Goal: Task Accomplishment & Management: Complete application form

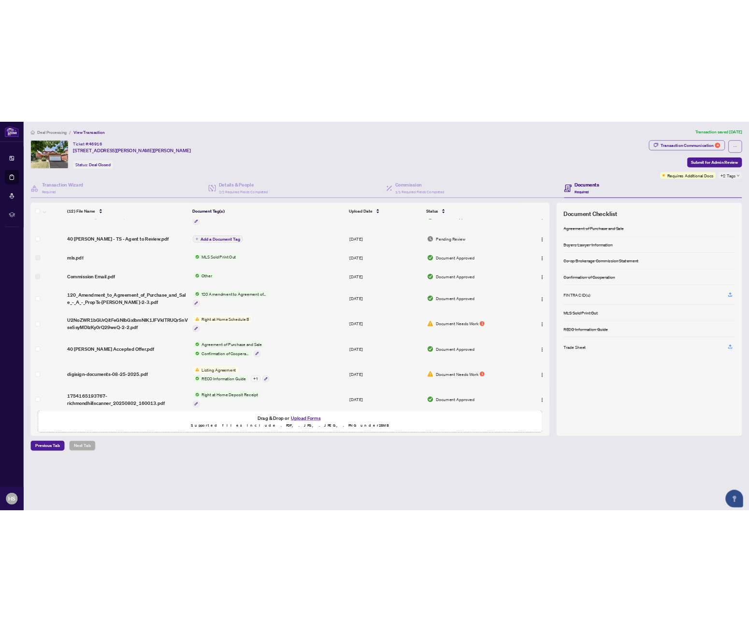
scroll to position [140, 0]
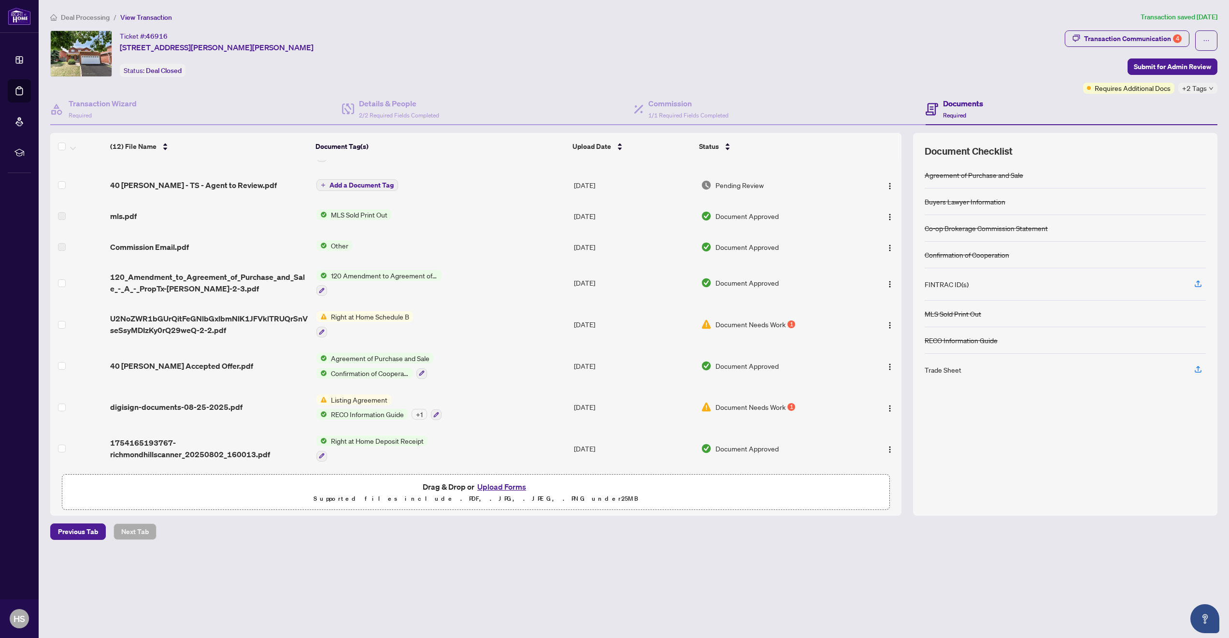
click at [355, 394] on span "Listing Agreement" at bounding box center [359, 399] width 64 height 11
click at [221, 402] on span "digisign-documents-08-25-2025.pdf" at bounding box center [176, 407] width 132 height 12
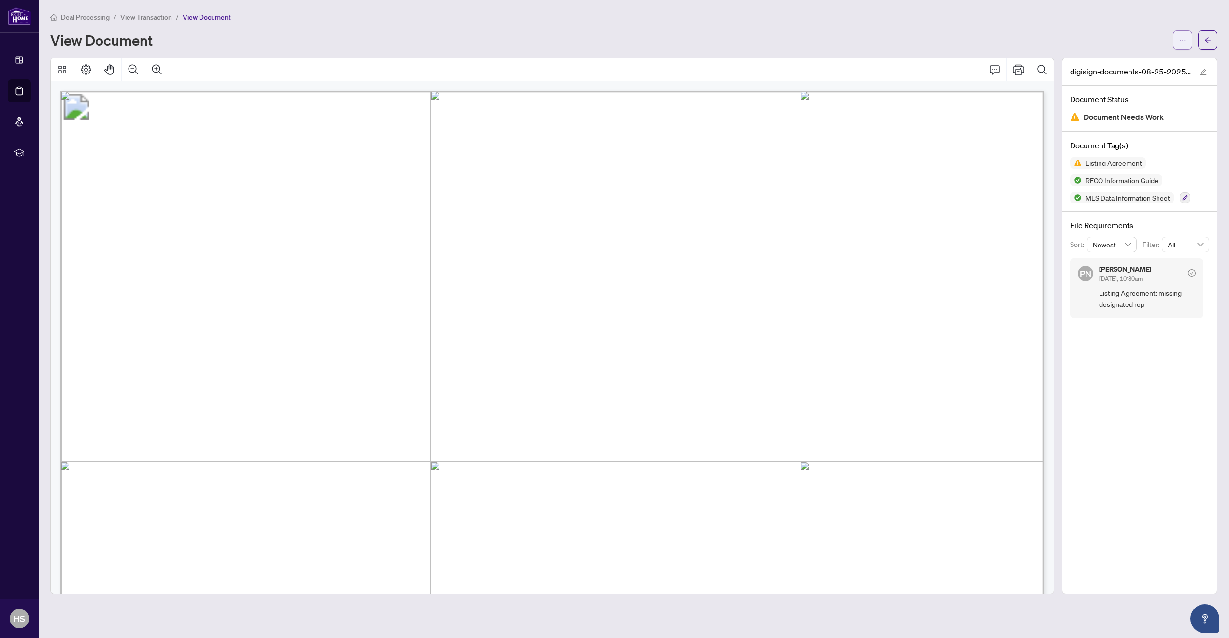
click at [1182, 40] on icon "ellipsis" at bounding box center [1182, 40] width 5 height 1
click at [1148, 60] on span "Download" at bounding box center [1147, 61] width 73 height 11
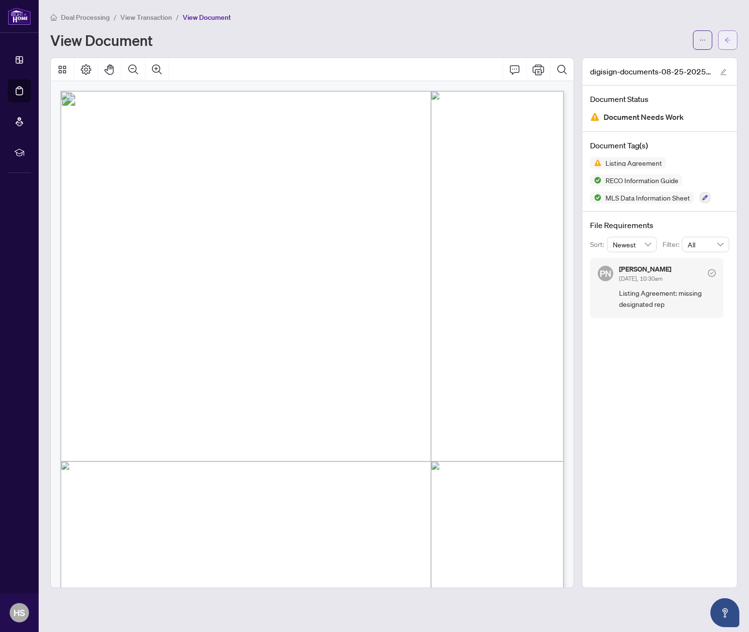
click at [730, 46] on span "button" at bounding box center [727, 39] width 7 height 15
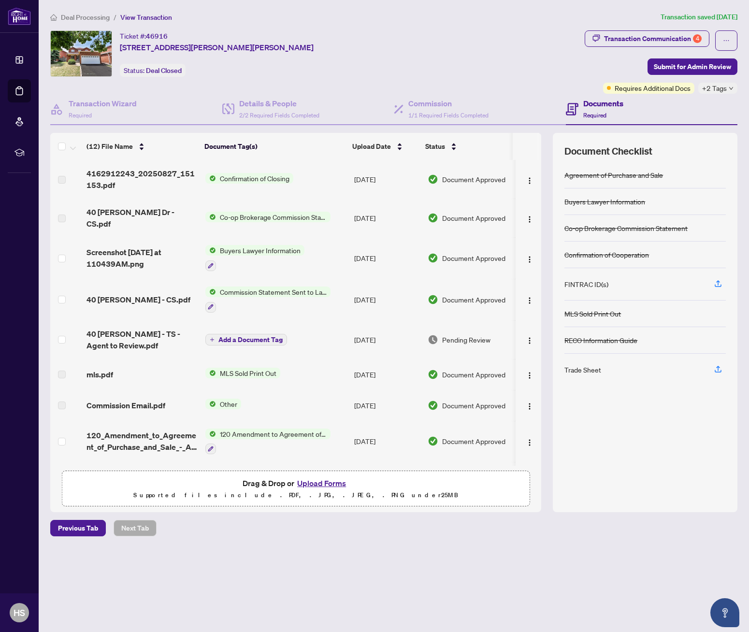
click at [593, 112] on span "Required" at bounding box center [594, 115] width 23 height 7
click at [723, 87] on span "+2 Tags" at bounding box center [714, 88] width 25 height 11
click at [726, 87] on div "Closed" at bounding box center [688, 92] width 85 height 12
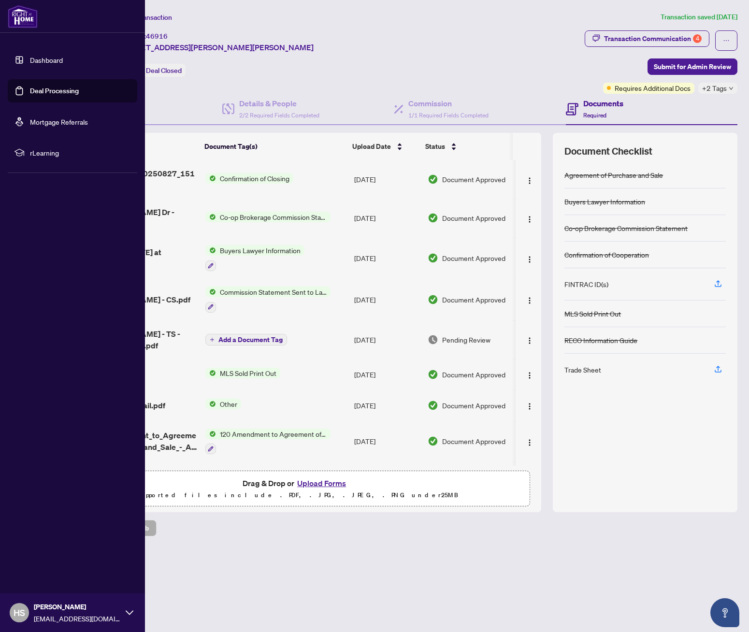
click at [58, 91] on link "Deal Processing" at bounding box center [54, 90] width 49 height 9
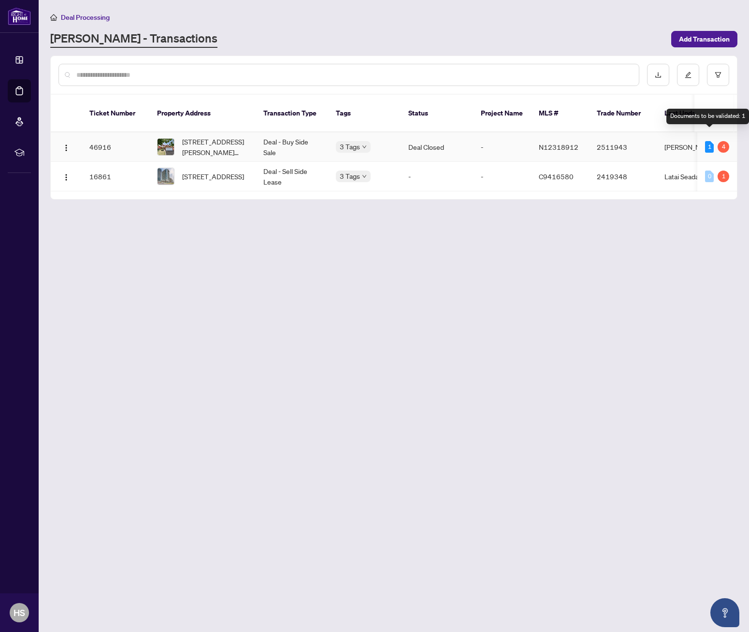
click at [709, 141] on div "1" at bounding box center [709, 147] width 9 height 12
click at [724, 141] on div "4" at bounding box center [723, 147] width 12 height 12
click at [251, 135] on td "[STREET_ADDRESS][PERSON_NAME][PERSON_NAME]" at bounding box center [202, 146] width 106 height 29
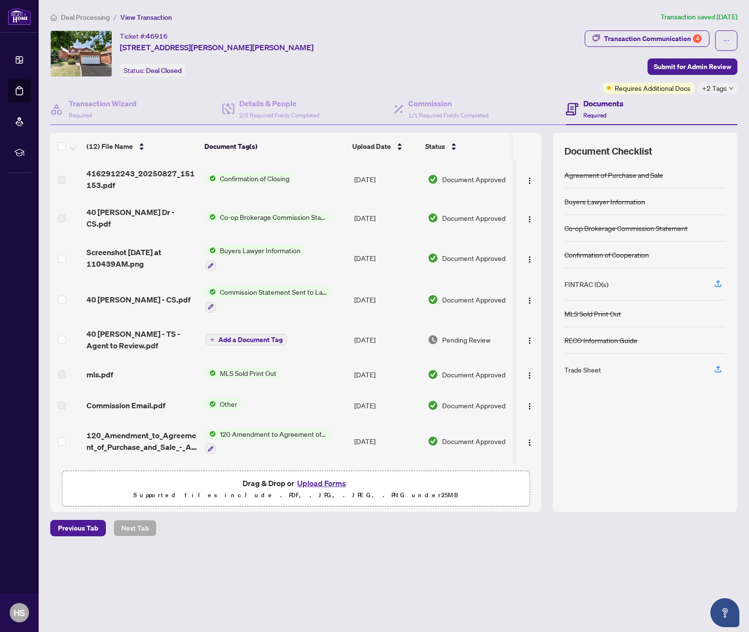
scroll to position [158, 0]
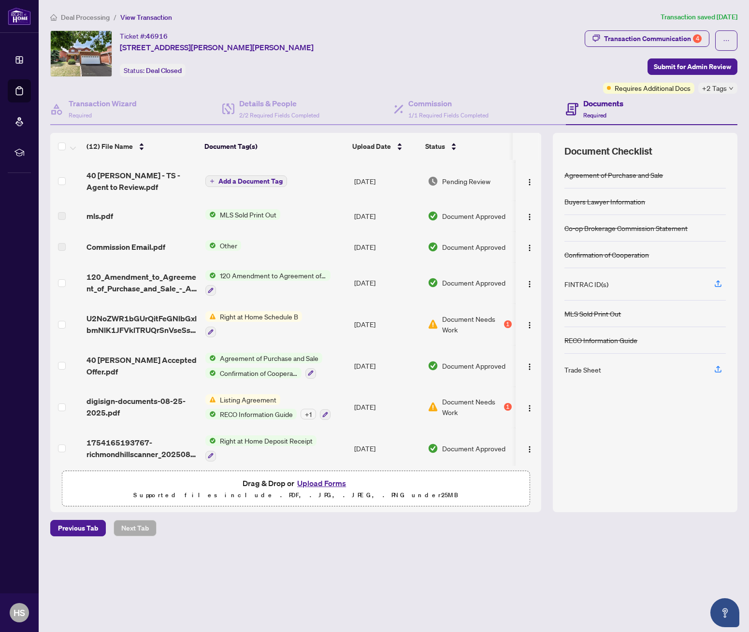
click at [255, 311] on span "Right at Home Schedule B" at bounding box center [259, 316] width 86 height 11
click at [504, 320] on div "1" at bounding box center [508, 324] width 8 height 8
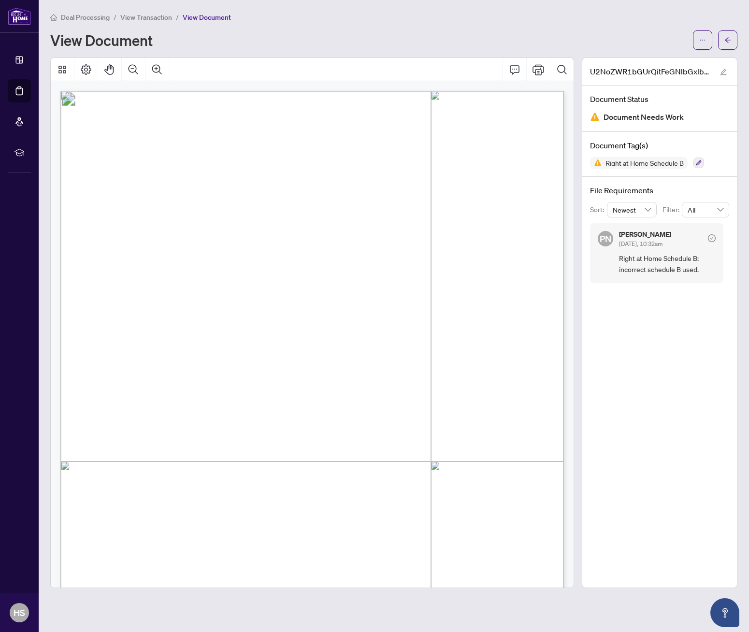
scroll to position [164, 0]
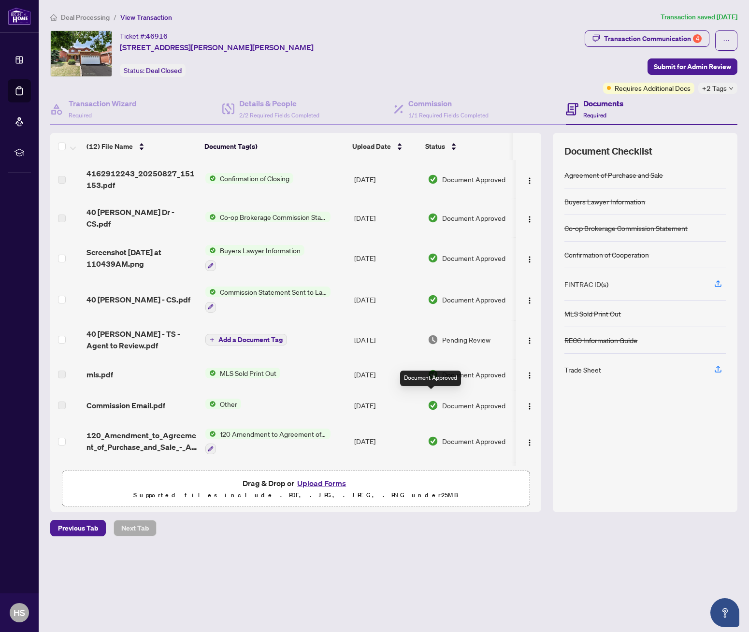
scroll to position [158, 0]
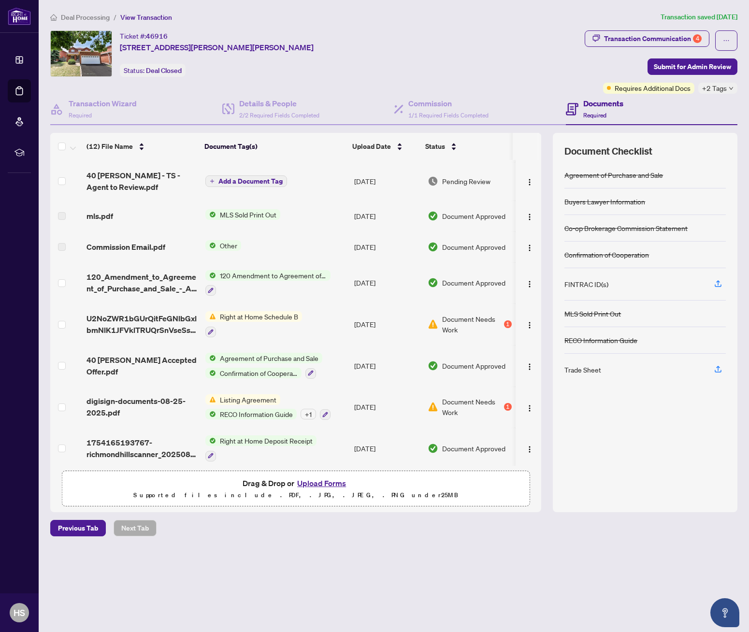
click at [360, 176] on td "[DATE]" at bounding box center [386, 181] width 73 height 39
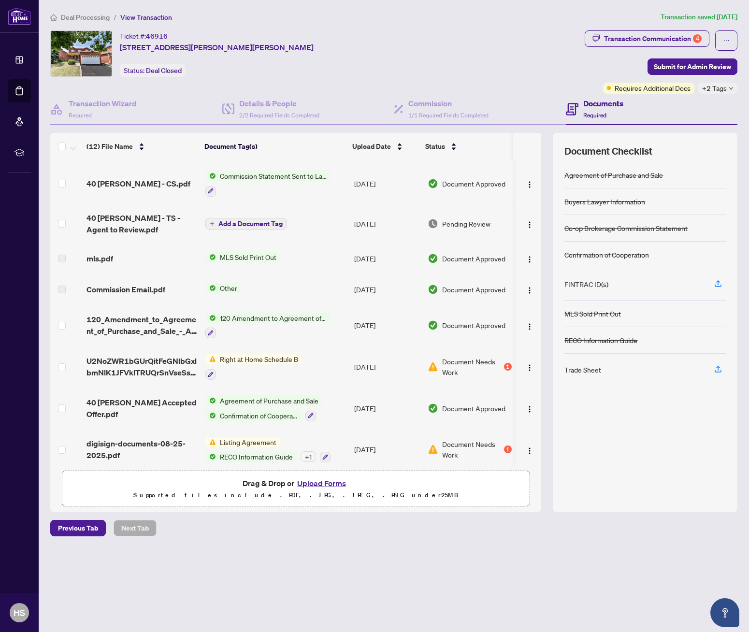
scroll to position [158, 0]
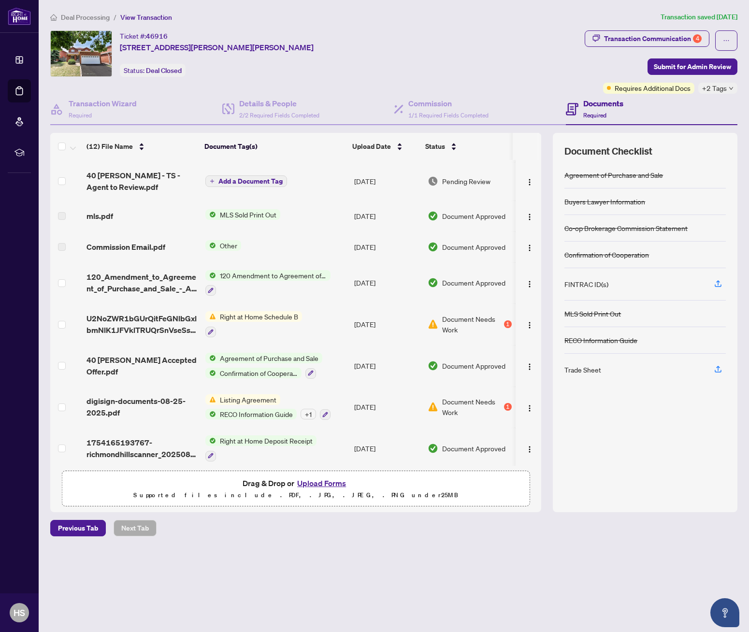
click at [245, 394] on span "Listing Agreement" at bounding box center [248, 399] width 64 height 11
click at [250, 386] on td "Listing Agreement RECO Information Guide + 1" at bounding box center [275, 407] width 149 height 42
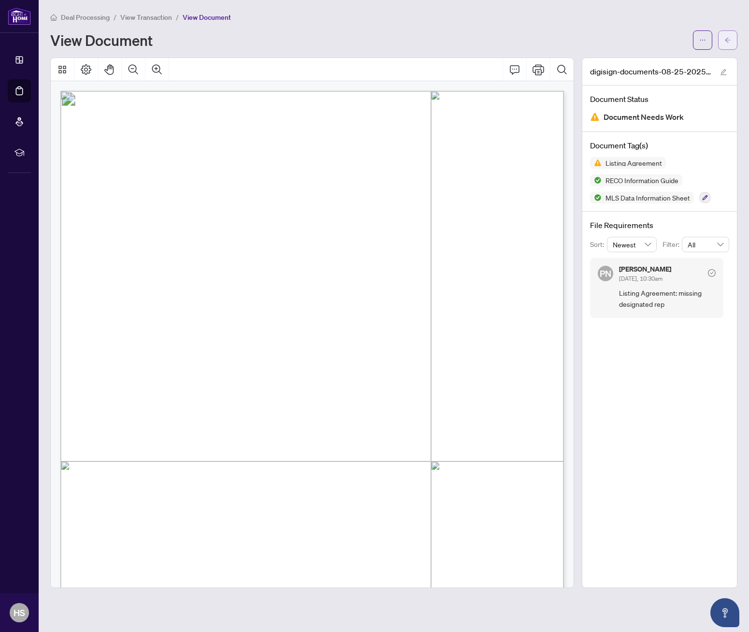
click at [727, 43] on icon "arrow-left" at bounding box center [727, 40] width 7 height 7
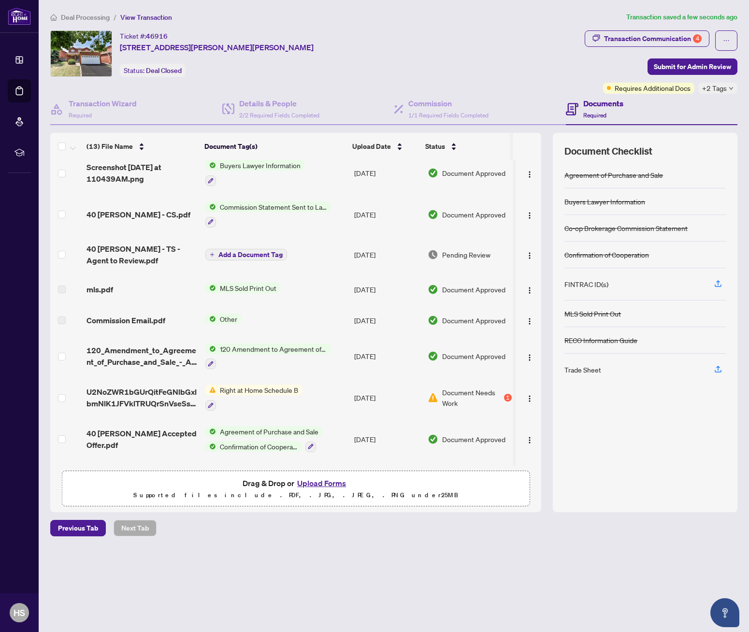
scroll to position [197, 0]
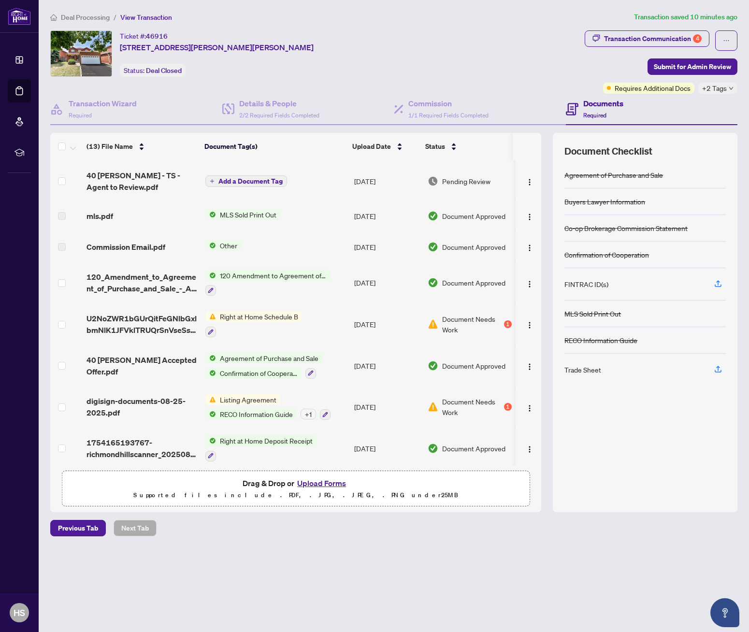
click at [581, 286] on div "FINTRAC ID(s)" at bounding box center [586, 284] width 44 height 11
click at [602, 284] on div "FINTRAC ID(s)" at bounding box center [586, 284] width 44 height 11
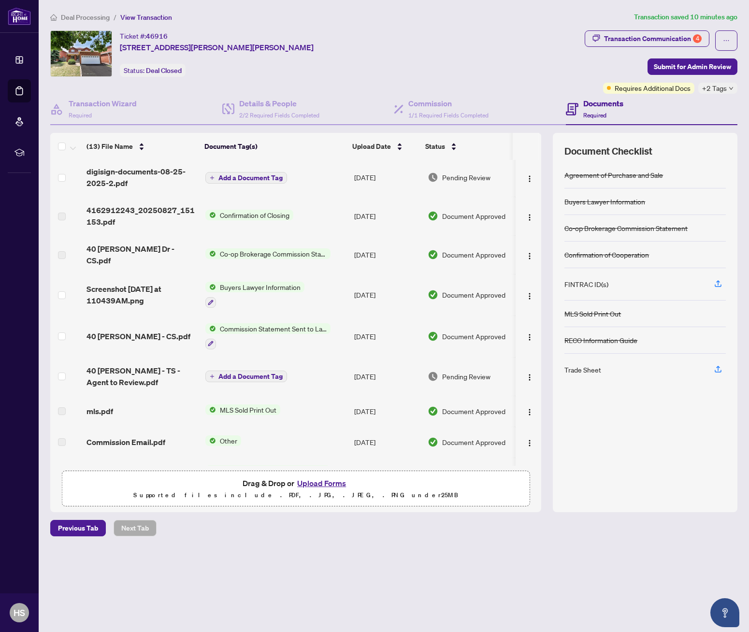
scroll to position [0, 0]
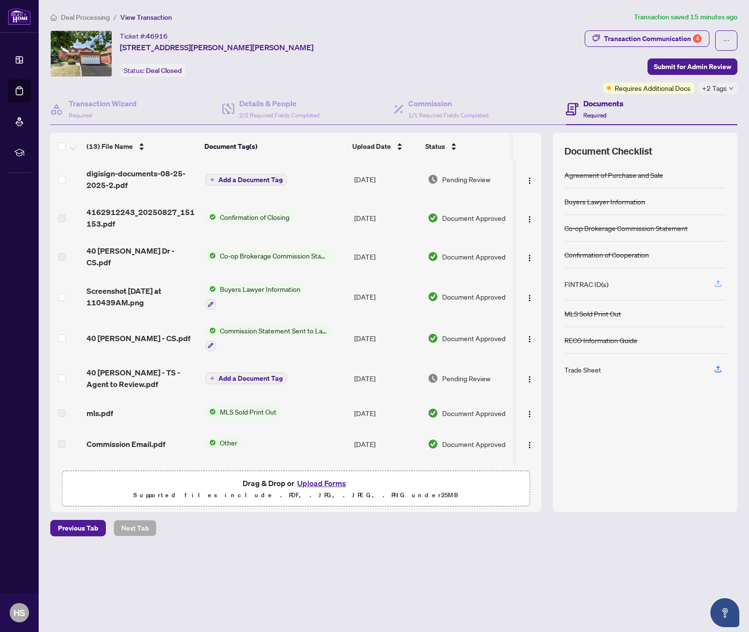
click at [723, 284] on button "button" at bounding box center [717, 284] width 15 height 16
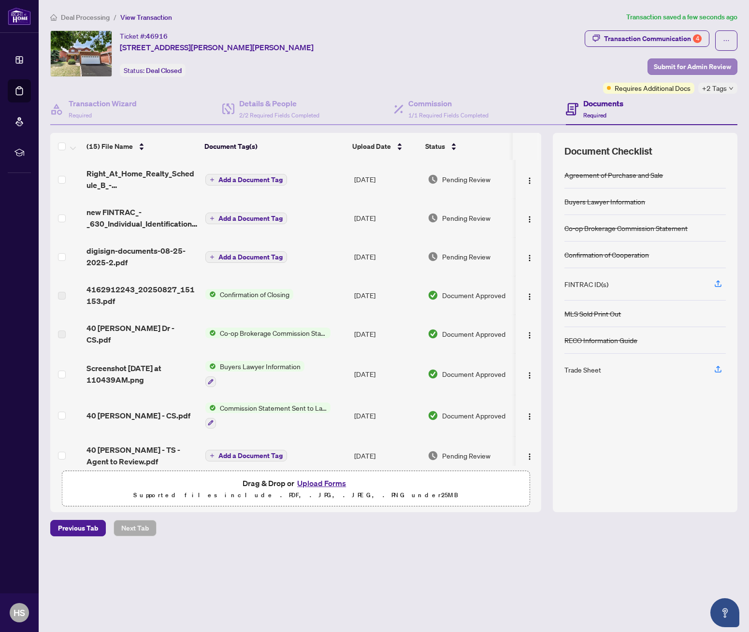
click at [700, 65] on span "Submit for Admin Review" at bounding box center [691, 66] width 77 height 15
click at [700, 65] on div "Submit for admin review Clicking submit will notify the admin team to review yo…" at bounding box center [374, 316] width 749 height 632
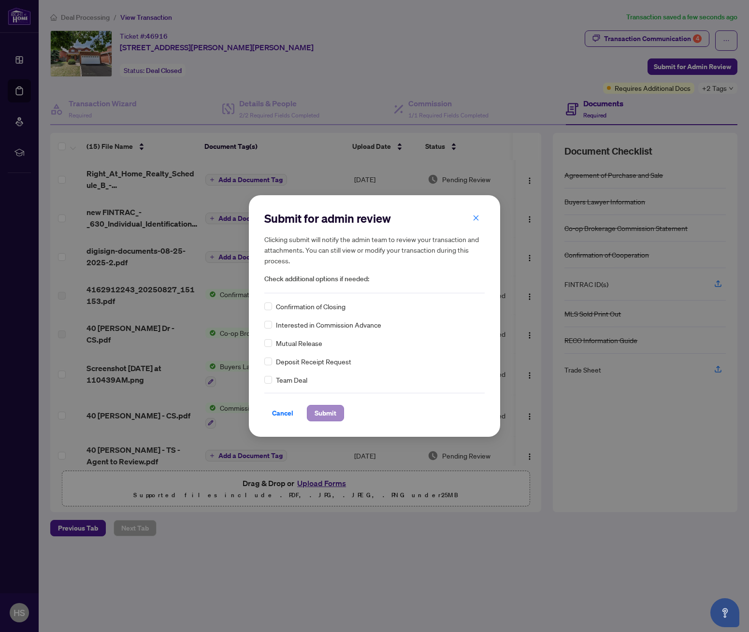
click at [317, 409] on span "Submit" at bounding box center [325, 412] width 22 height 15
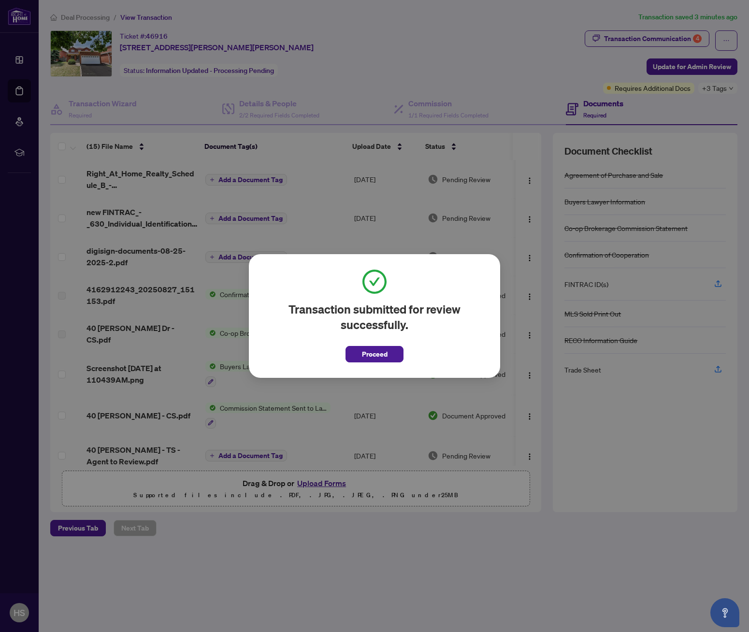
click at [508, 98] on div "Transaction submitted for review successfully. Proceed Cancel OK" at bounding box center [374, 316] width 749 height 632
click at [370, 355] on span "Proceed" at bounding box center [375, 353] width 26 height 15
